Goal: Task Accomplishment & Management: Use online tool/utility

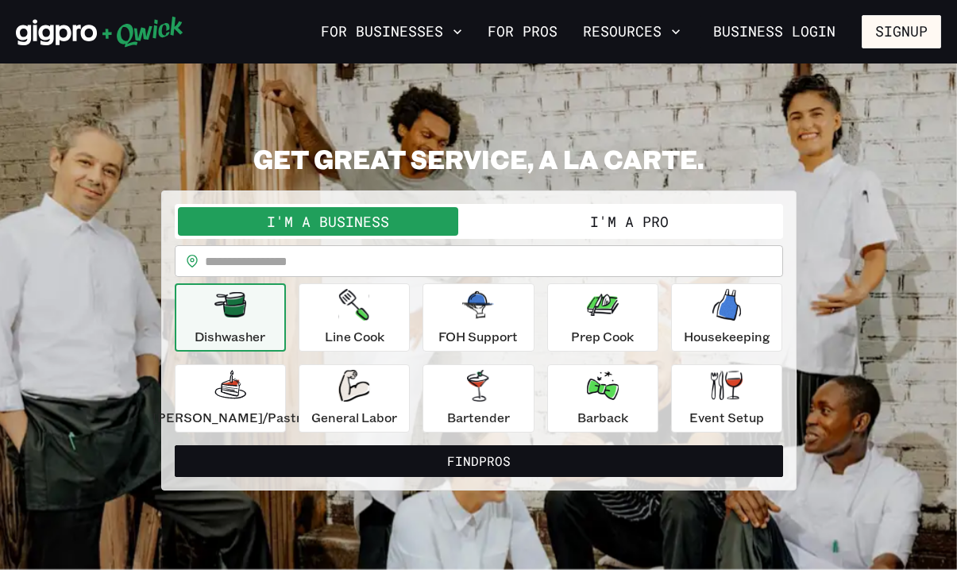
click at [694, 222] on button "I'm a Pro" at bounding box center [629, 221] width 301 height 29
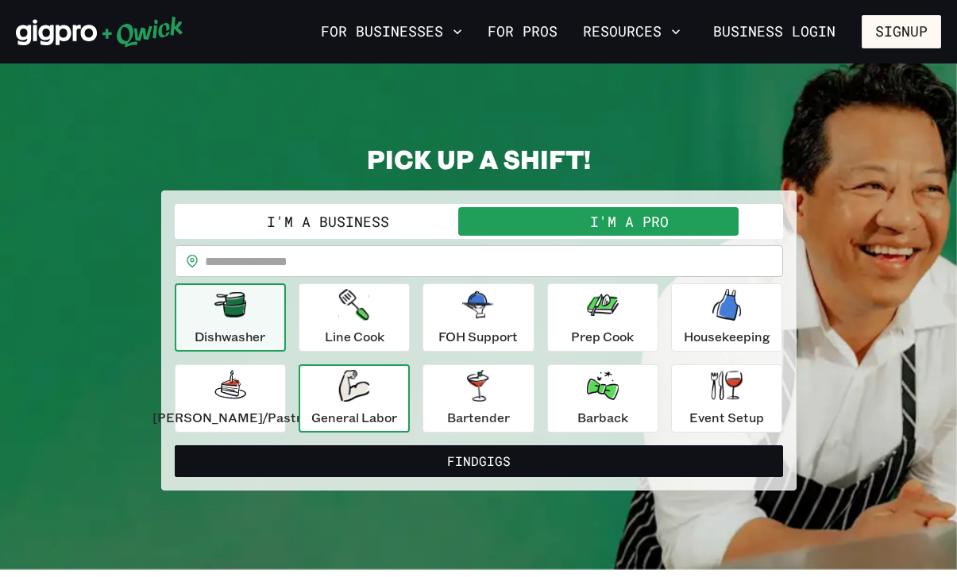
click at [345, 380] on div "General Labor" at bounding box center [354, 398] width 86 height 57
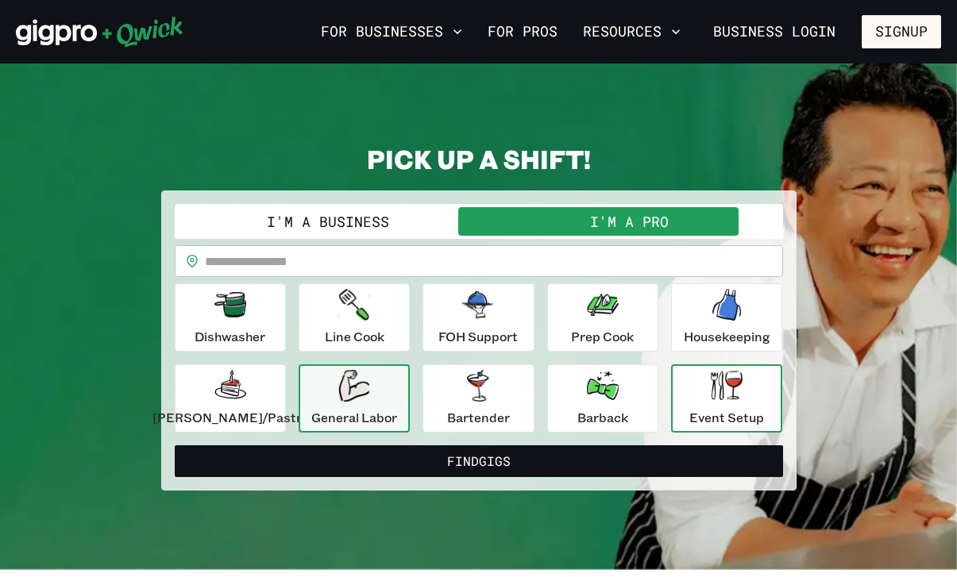
click at [711, 376] on icon "button" at bounding box center [727, 385] width 32 height 29
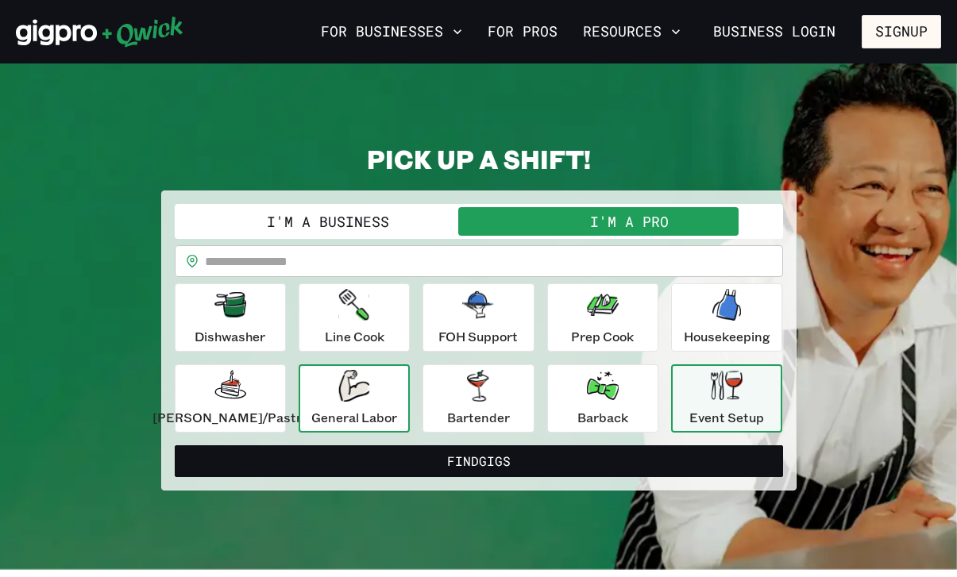
click at [397, 411] on p "General Labor" at bounding box center [354, 417] width 86 height 19
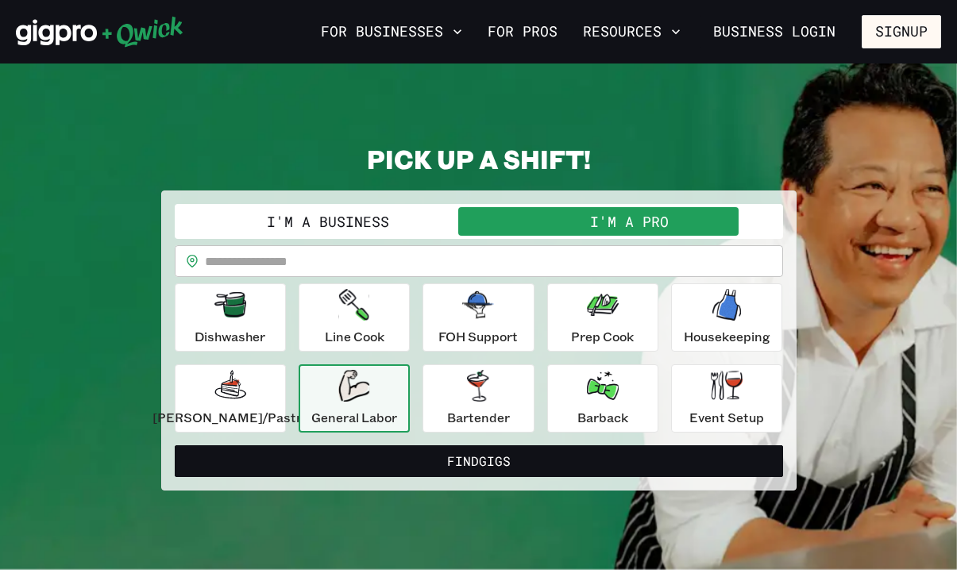
click at [367, 260] on input "text" at bounding box center [494, 261] width 578 height 32
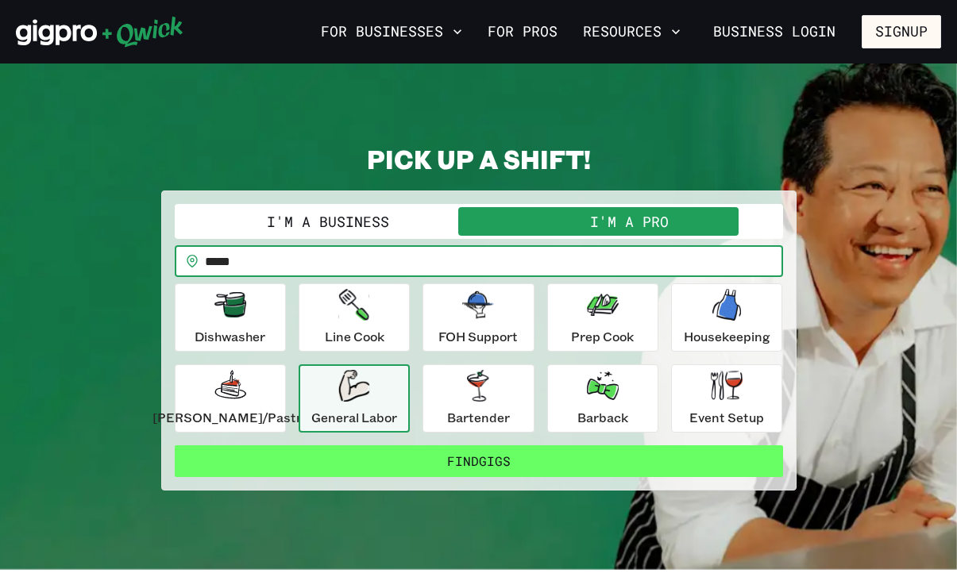
type input "*****"
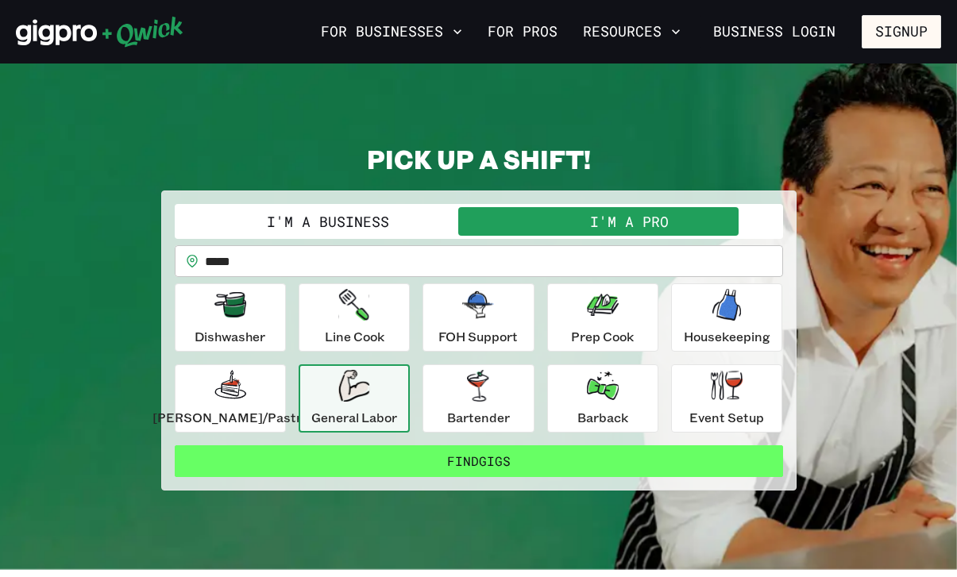
click at [422, 464] on button "Find Gigs" at bounding box center [479, 461] width 608 height 32
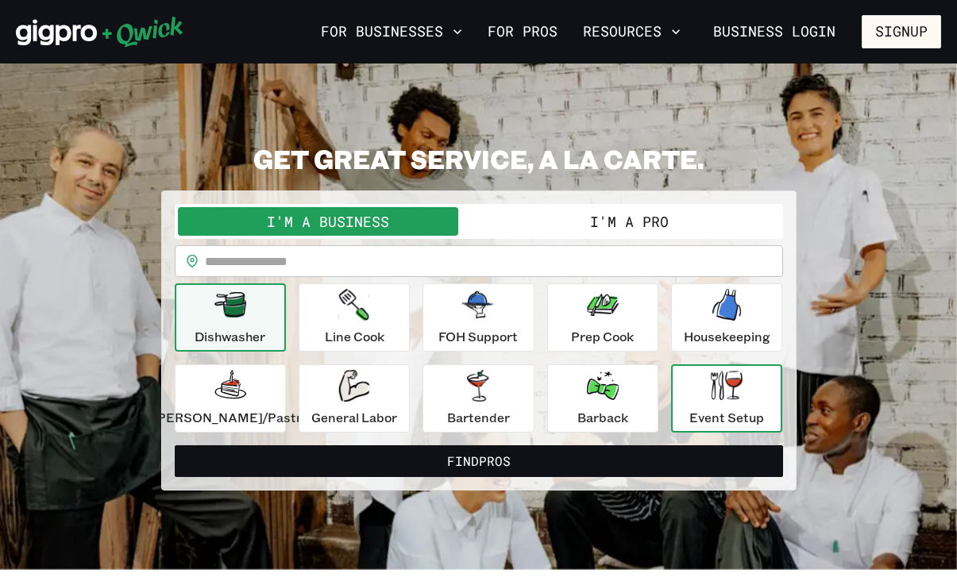
click at [711, 408] on p "Event Setup" at bounding box center [726, 417] width 75 height 19
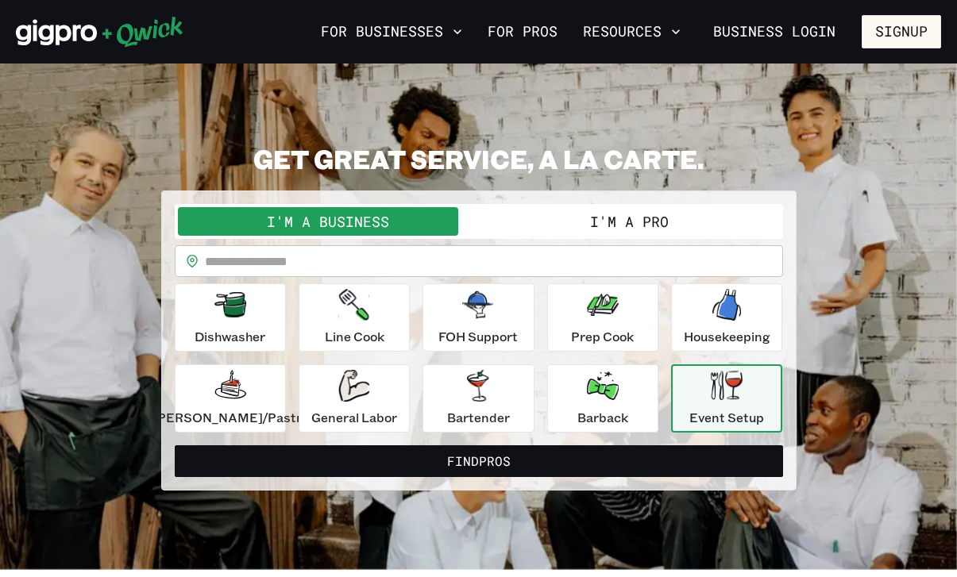
click at [649, 232] on button "I'm a Pro" at bounding box center [629, 221] width 301 height 29
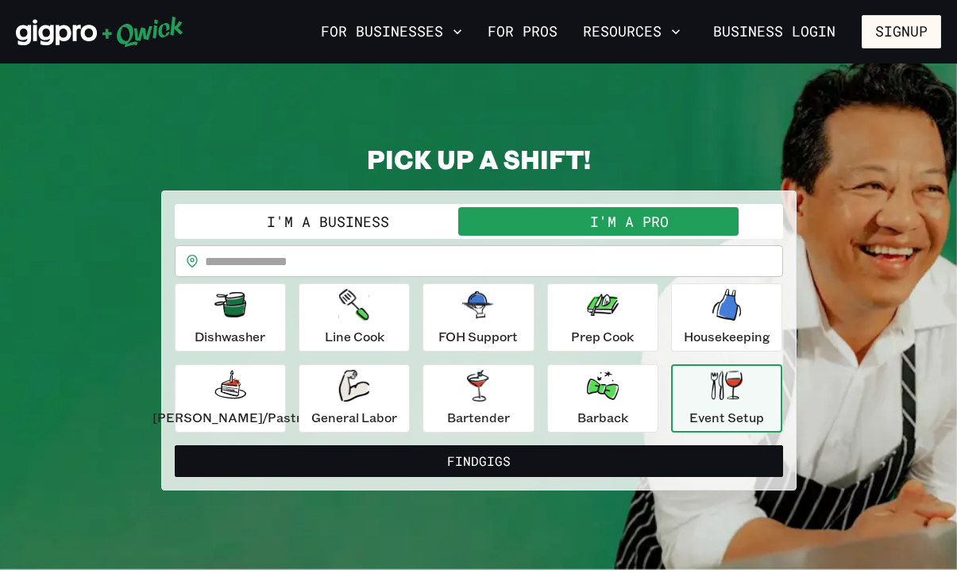
click at [486, 255] on input "text" at bounding box center [494, 261] width 578 height 32
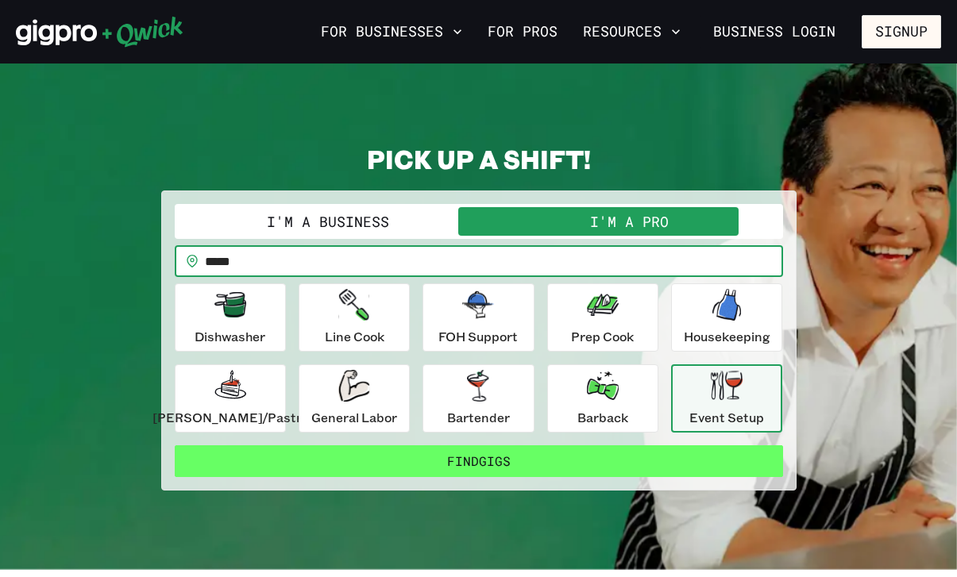
type input "*****"
click at [432, 462] on button "Find Gigs" at bounding box center [479, 461] width 608 height 32
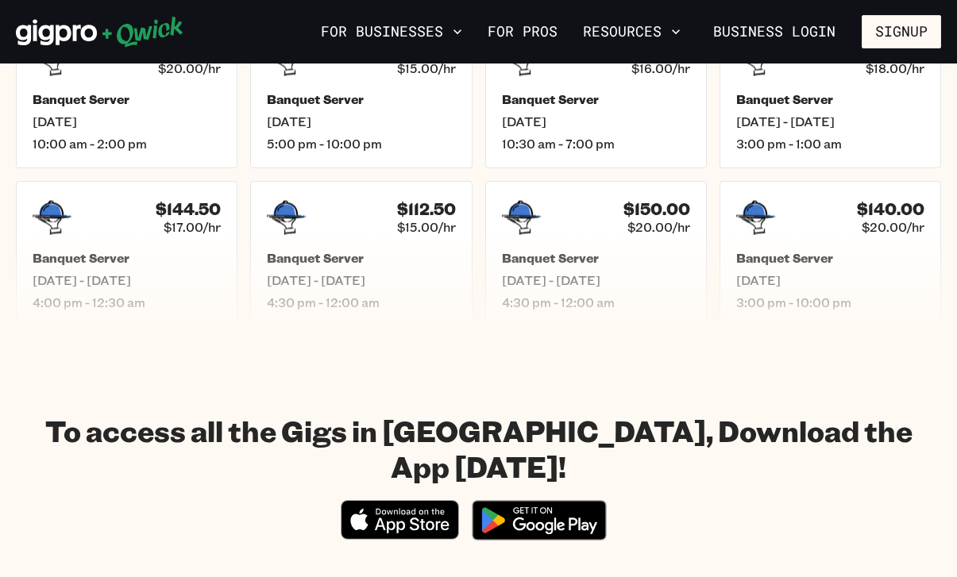
scroll to position [646, 0]
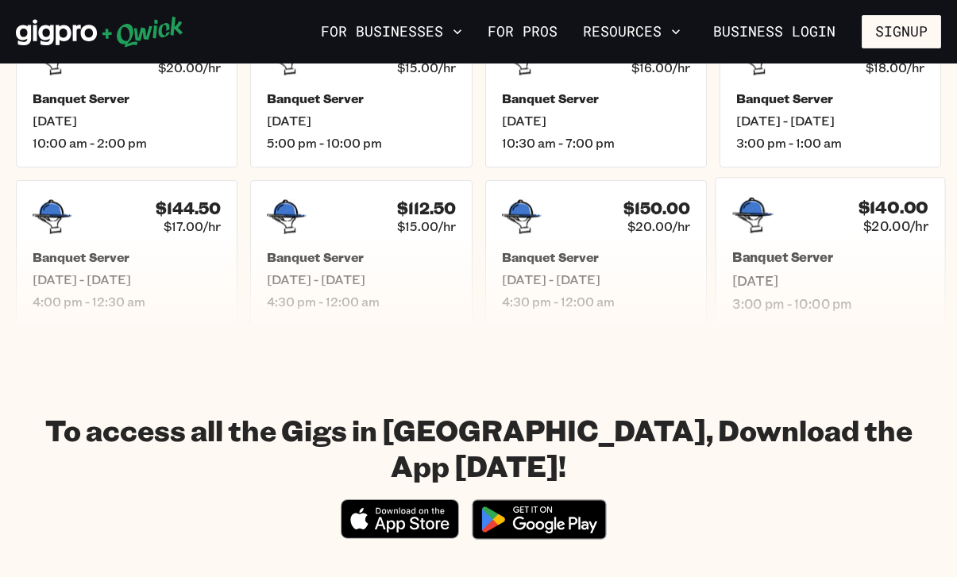
click at [775, 214] on div "$140.00 $20.00/hr" at bounding box center [830, 215] width 196 height 41
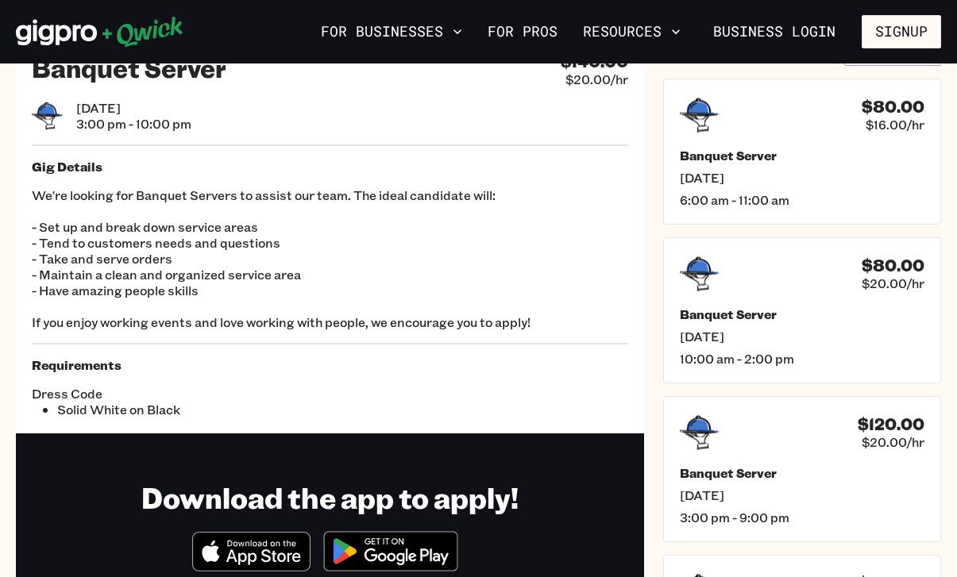
scroll to position [64, 0]
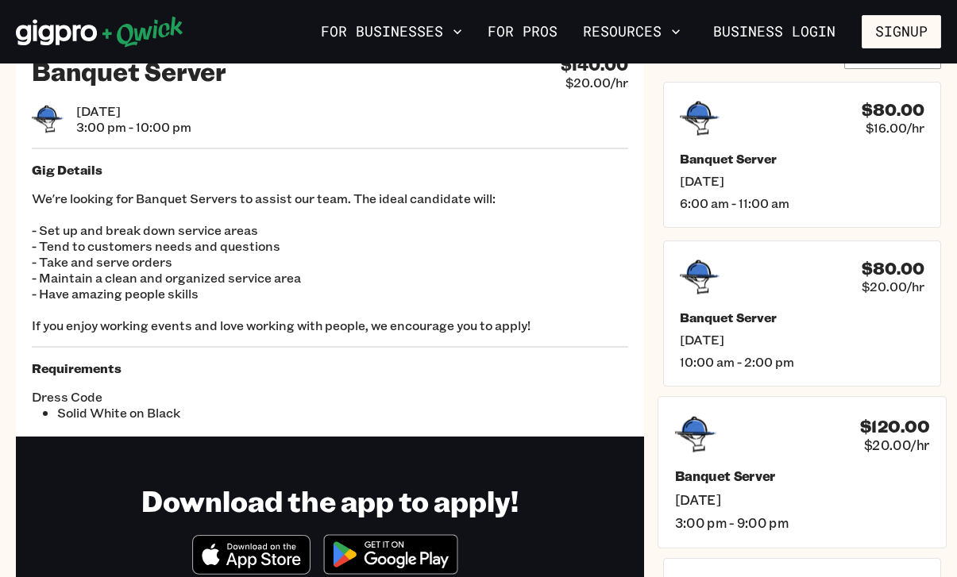
click at [707, 449] on icon at bounding box center [695, 434] width 41 height 36
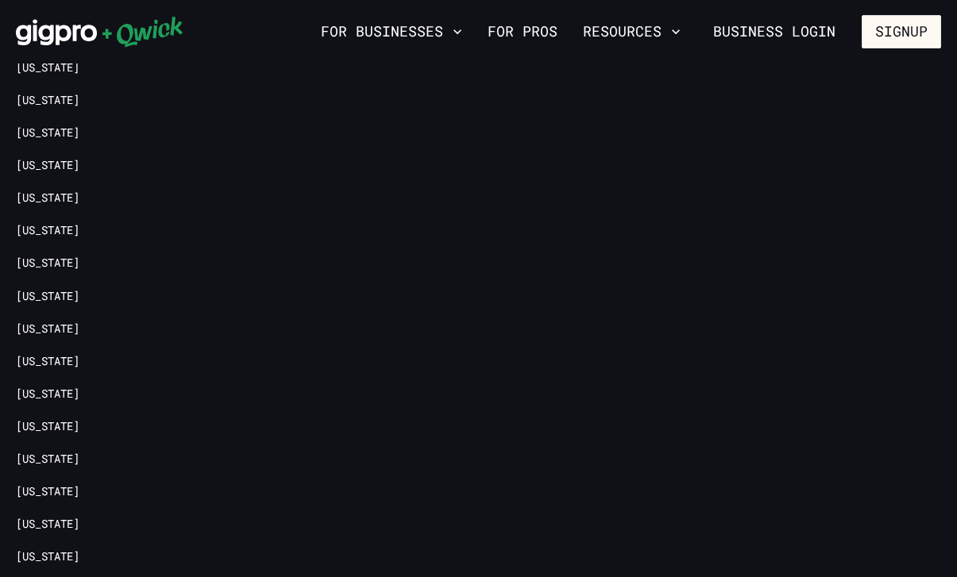
scroll to position [1102, 0]
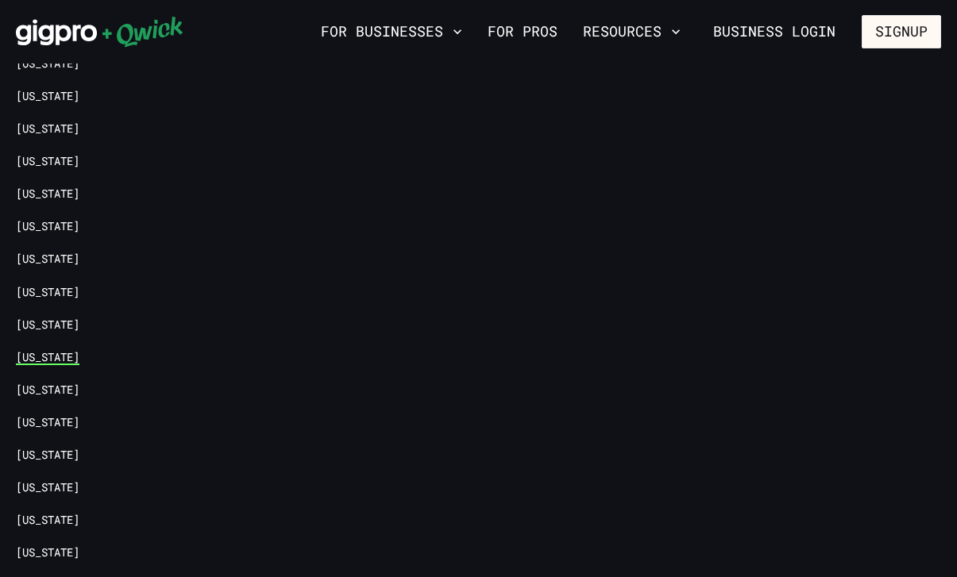
click at [37, 350] on link "[US_STATE]" at bounding box center [48, 357] width 64 height 15
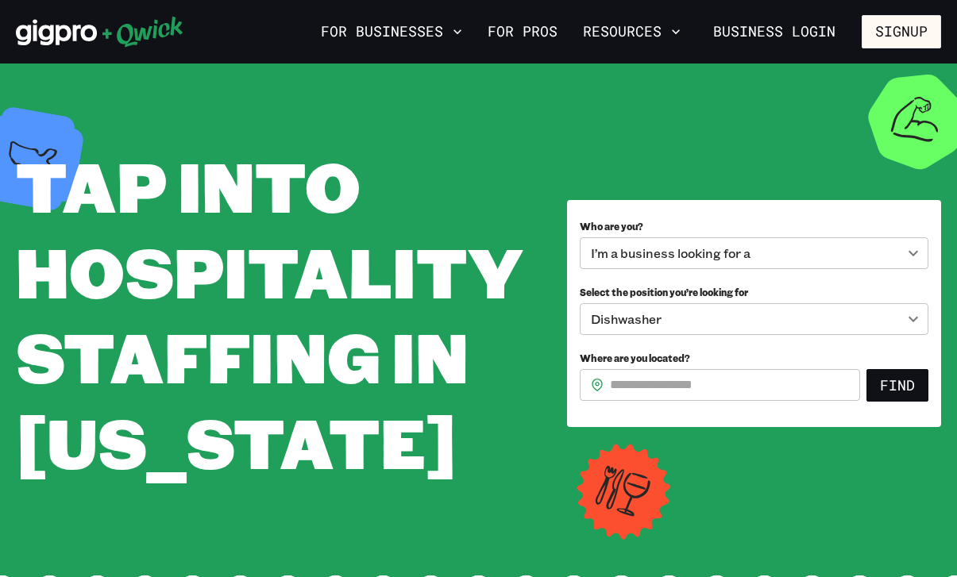
click at [653, 251] on body "**********" at bounding box center [478, 288] width 957 height 577
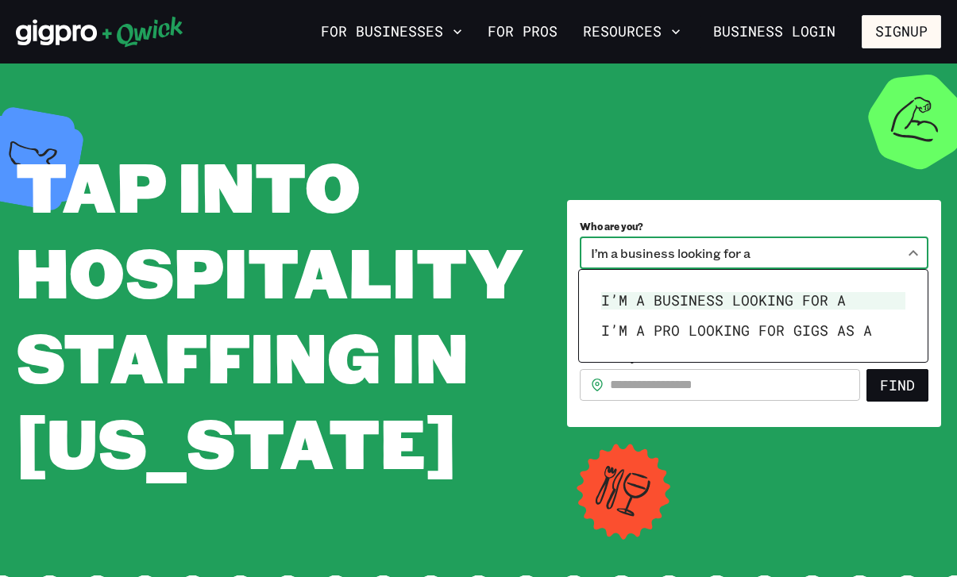
click at [653, 251] on div at bounding box center [478, 288] width 957 height 577
